Goal: Task Accomplishment & Management: Use online tool/utility

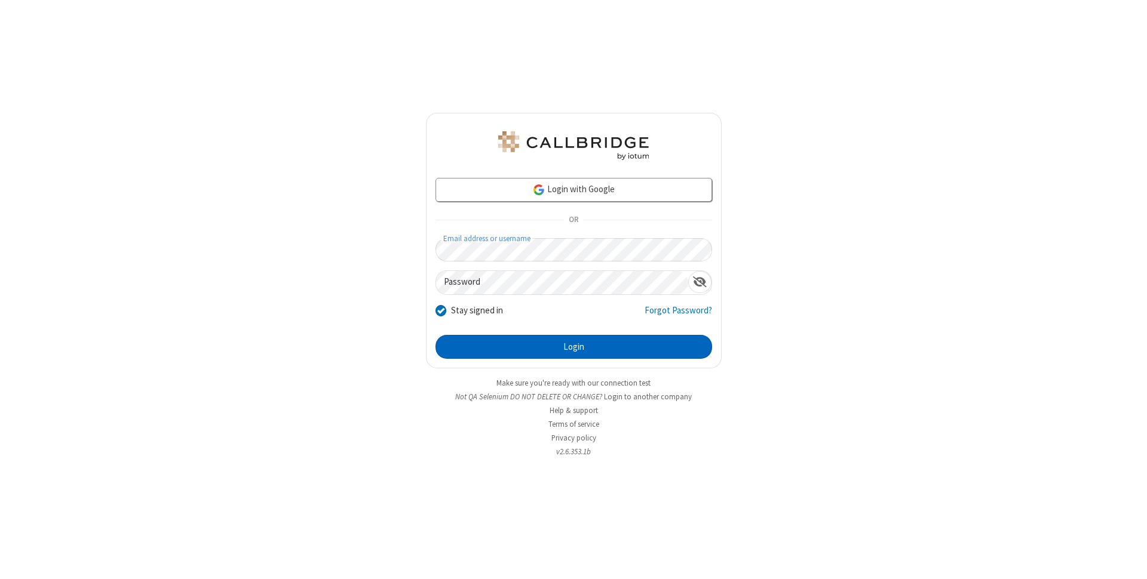
click at [573, 347] on button "Login" at bounding box center [573, 347] width 276 height 24
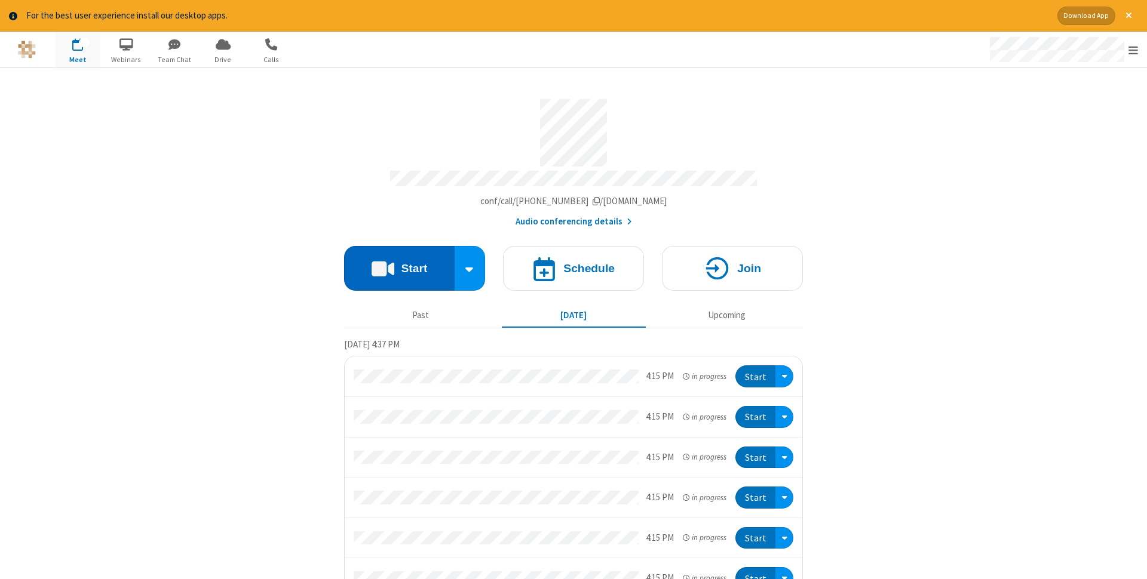
click at [399, 265] on button "Start" at bounding box center [399, 268] width 110 height 45
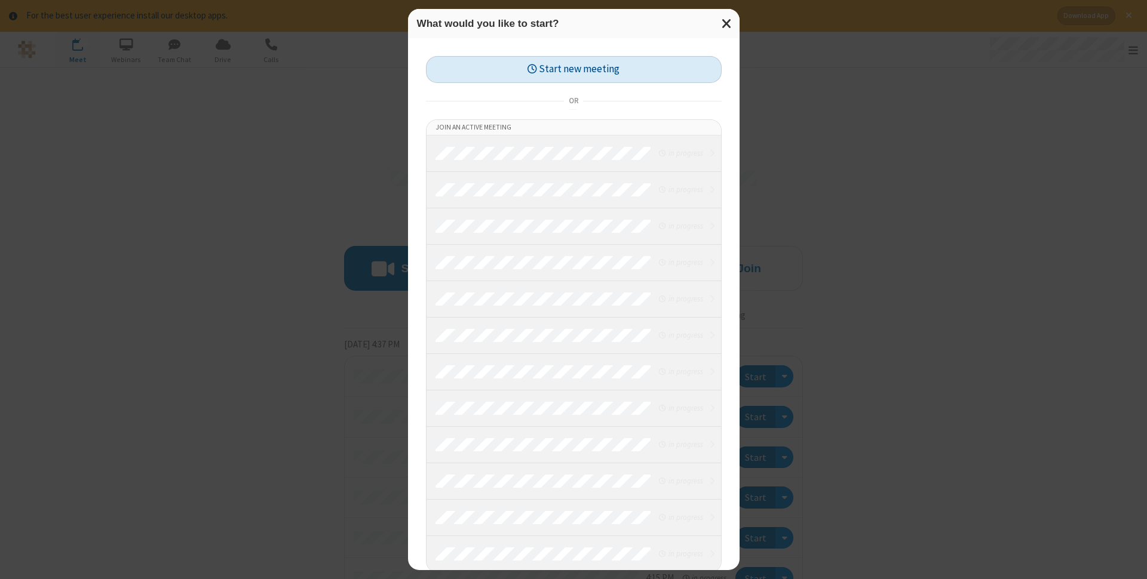
click at [573, 69] on button "Start new meeting" at bounding box center [574, 69] width 296 height 27
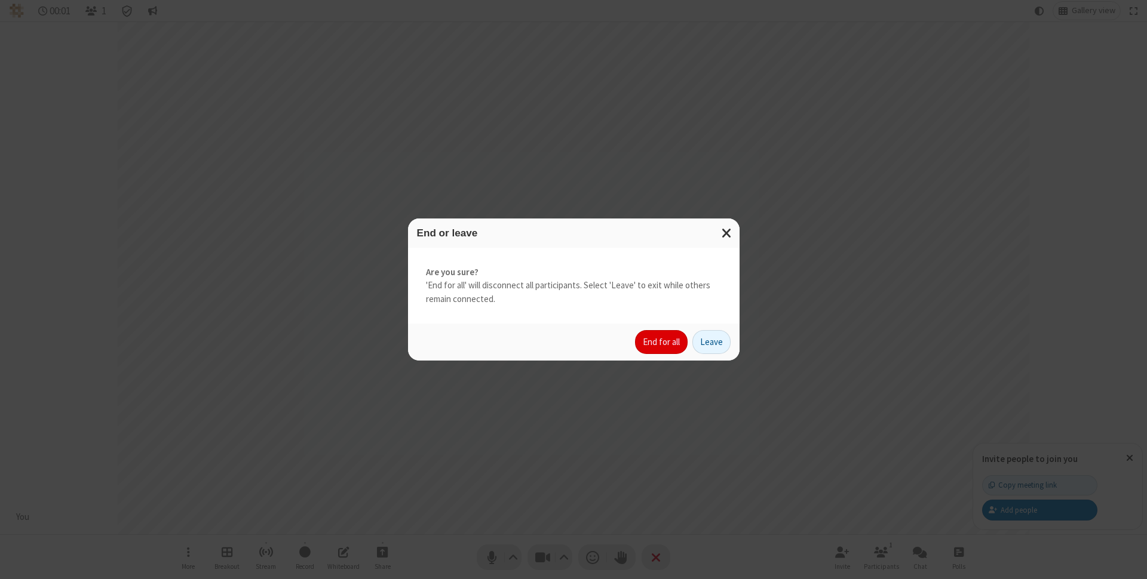
click at [662, 342] on button "End for all" at bounding box center [661, 342] width 53 height 24
